Goal: Navigation & Orientation: Go to known website

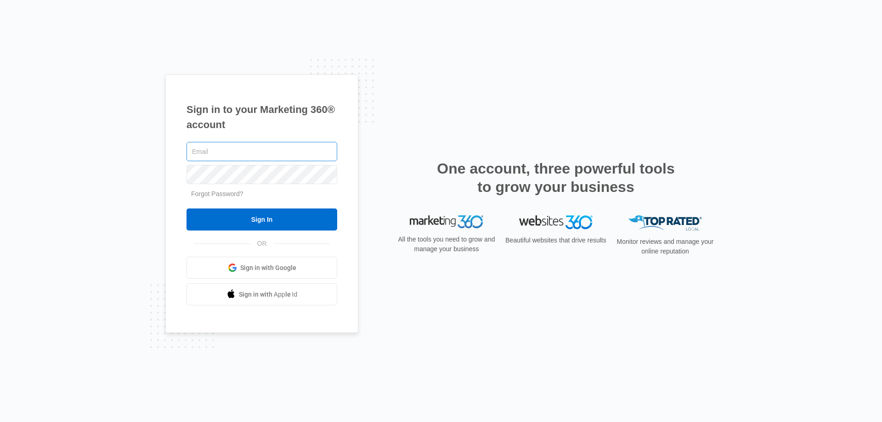
click at [241, 154] on input "text" at bounding box center [261, 151] width 151 height 19
type input "[PERSON_NAME][EMAIL_ADDRESS][DOMAIN_NAME]"
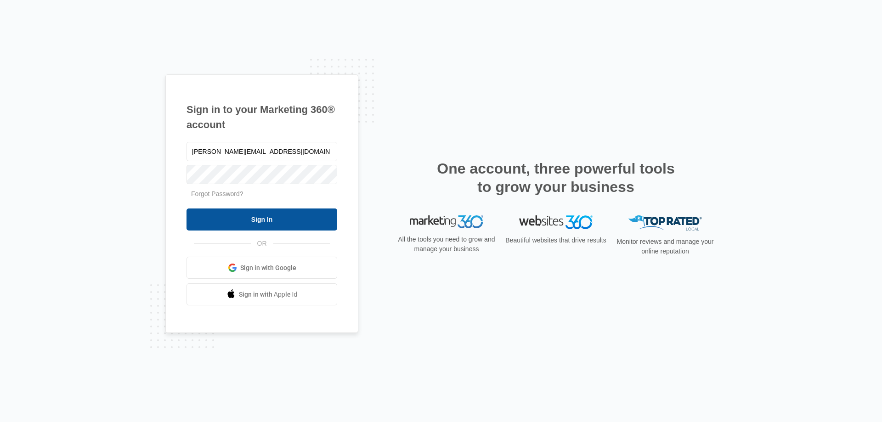
click at [258, 220] on input "Sign In" at bounding box center [261, 220] width 151 height 22
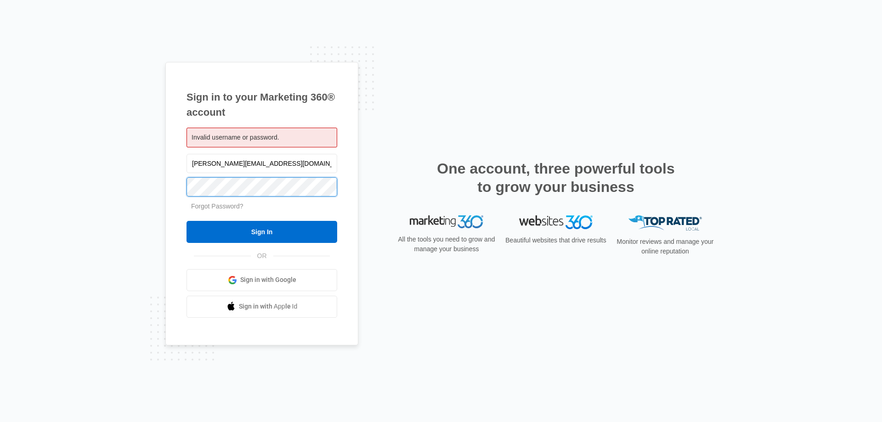
click at [186, 221] on input "Sign In" at bounding box center [261, 232] width 151 height 22
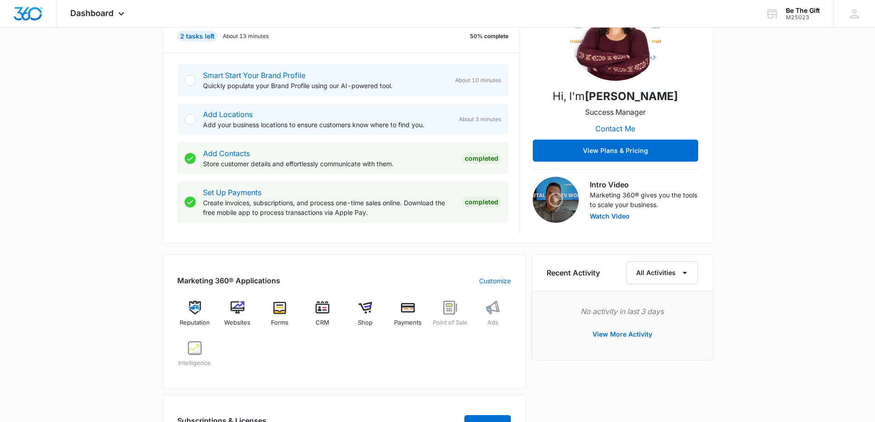
scroll to position [230, 0]
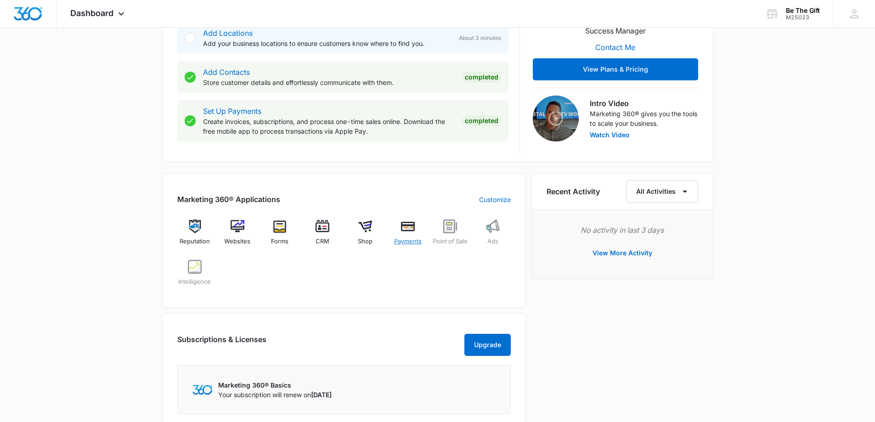
click at [408, 226] on img at bounding box center [408, 227] width 14 height 14
